Goal: Information Seeking & Learning: Learn about a topic

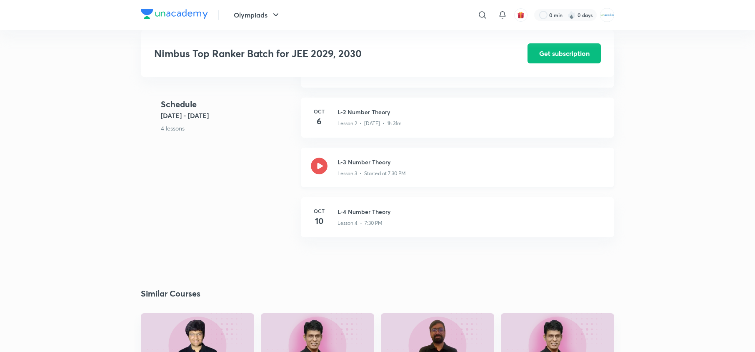
drag, startPoint x: 0, startPoint y: 0, endPoint x: 320, endPoint y: 175, distance: 365.0
click at [320, 174] on icon at bounding box center [319, 166] width 17 height 17
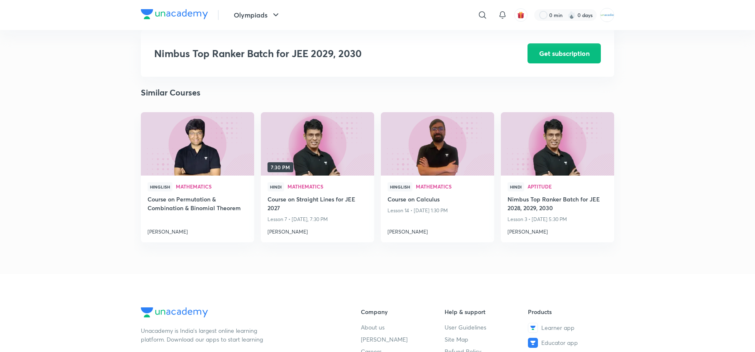
scroll to position [542, 0]
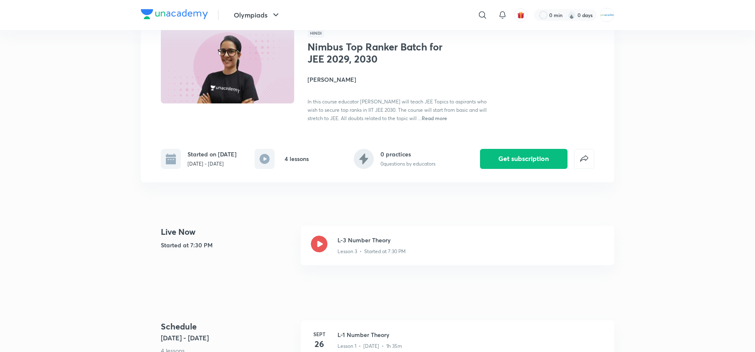
scroll to position [59, 0]
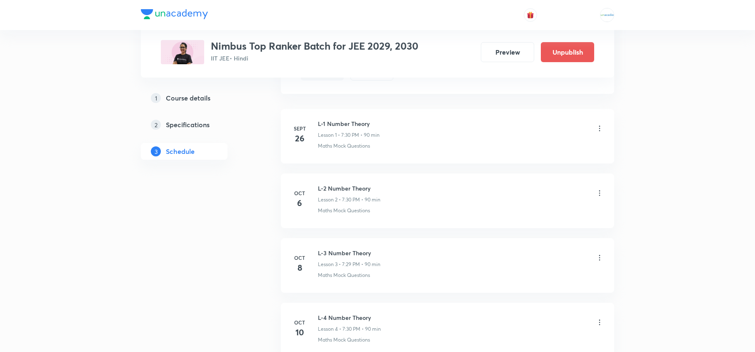
scroll to position [536, 0]
